Goal: Task Accomplishment & Management: Use online tool/utility

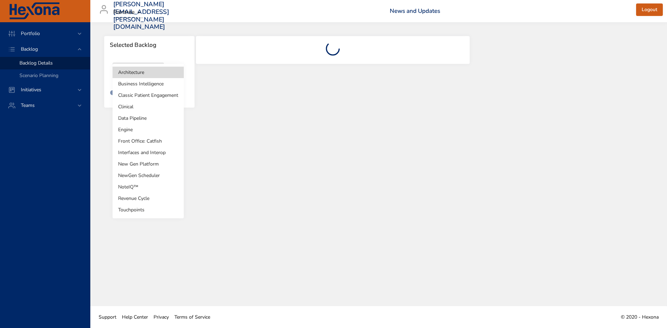
click at [141, 79] on body "Portfolio Backlog Backlog Details Scenario Planning Initiatives Teams [PERSON_N…" at bounding box center [333, 164] width 667 height 328
click at [147, 108] on li "Clinical" at bounding box center [148, 106] width 71 height 11
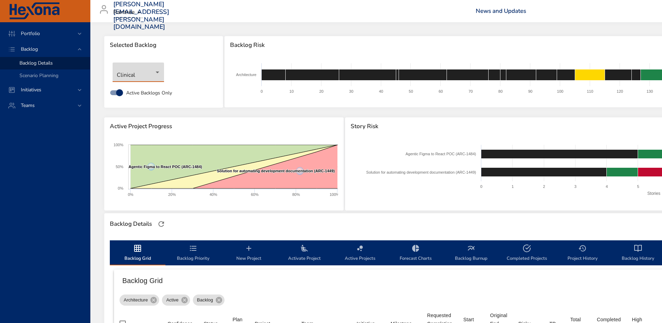
scroll to position [98, 0]
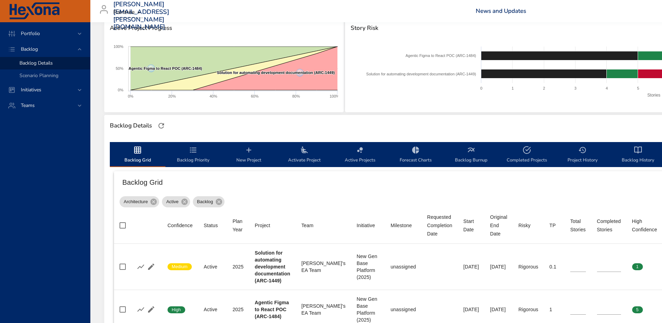
type input "*"
type input "**"
type input "*"
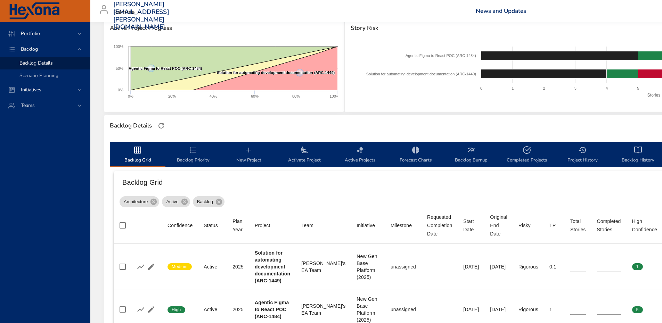
type input "*"
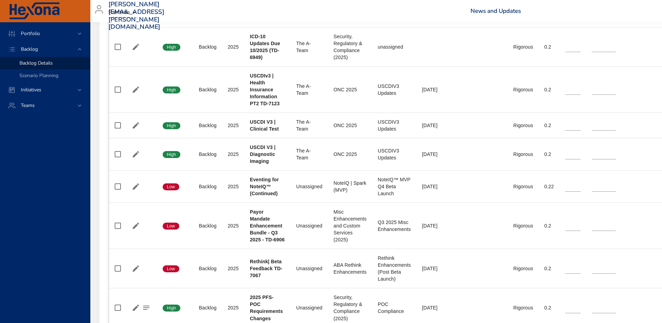
scroll to position [484, 5]
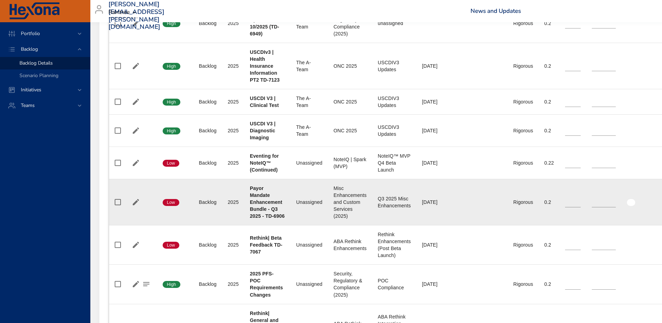
click at [532, 211] on td "Risky Rigorous" at bounding box center [523, 202] width 31 height 46
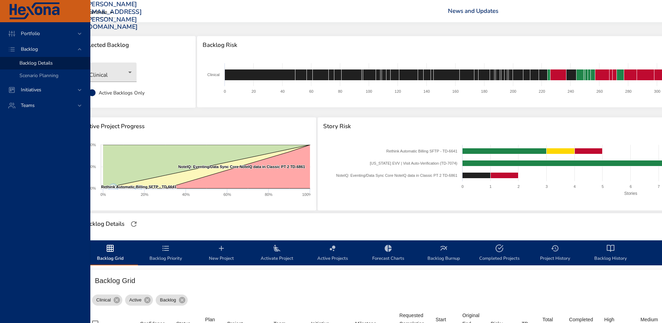
scroll to position [0, 0]
